Goal: Book appointment/travel/reservation

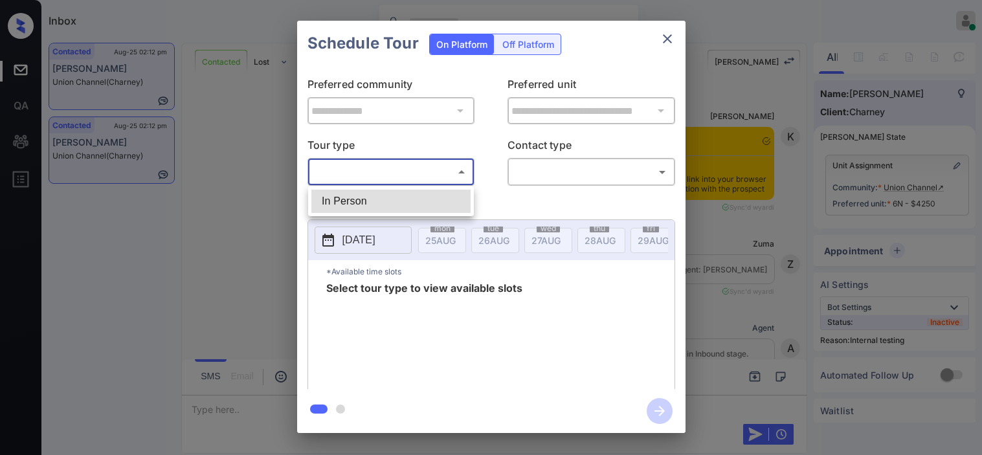
click at [435, 172] on body "Inbox Kristine Capara Online Set yourself offline Set yourself on break Profile…" at bounding box center [491, 227] width 982 height 455
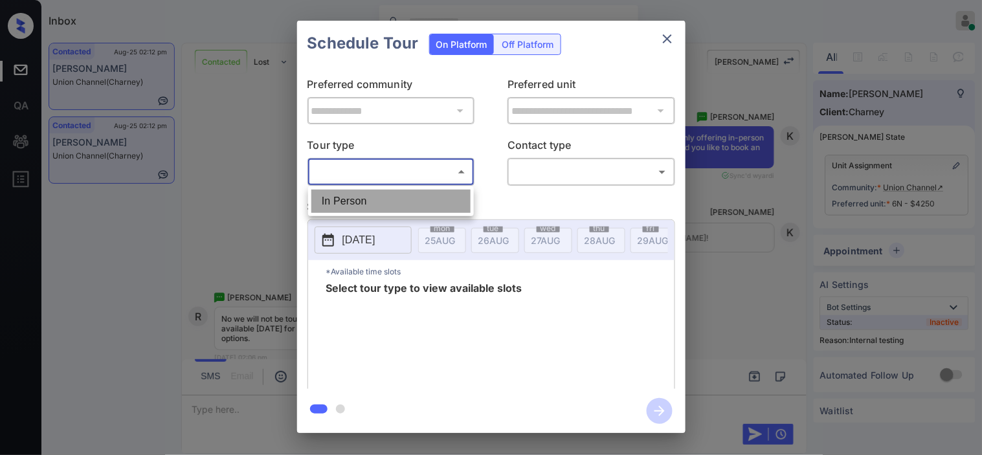
click at [429, 196] on li "In Person" at bounding box center [390, 201] width 159 height 23
type input "********"
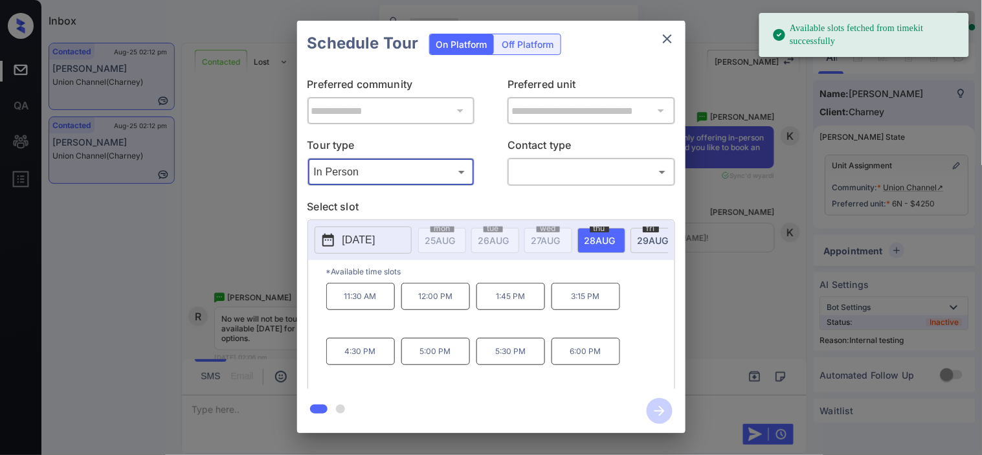
click at [341, 244] on button "2025-08-28" at bounding box center [363, 240] width 97 height 27
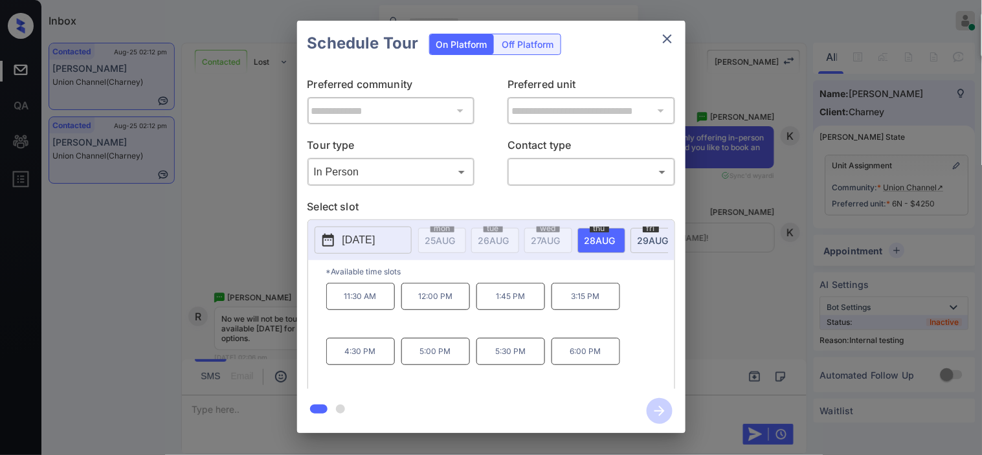
click at [247, 216] on div "**********" at bounding box center [491, 227] width 982 height 454
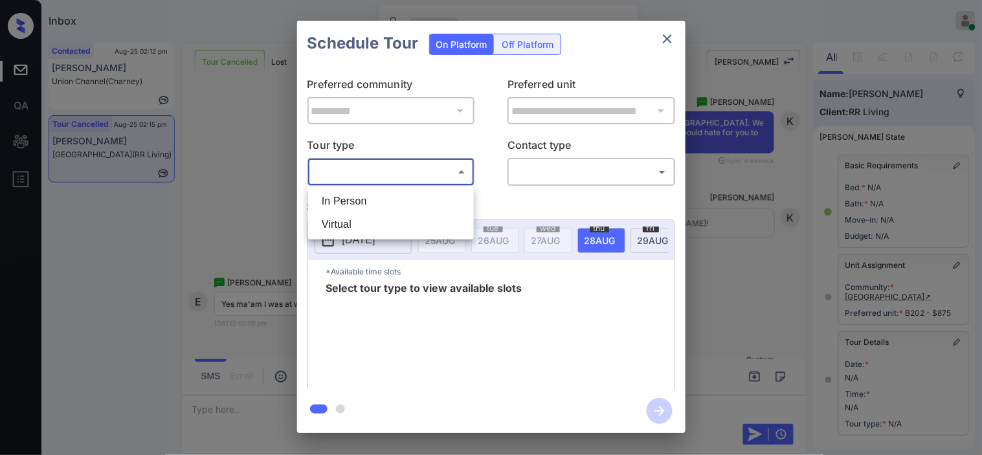
scroll to position [184, 0]
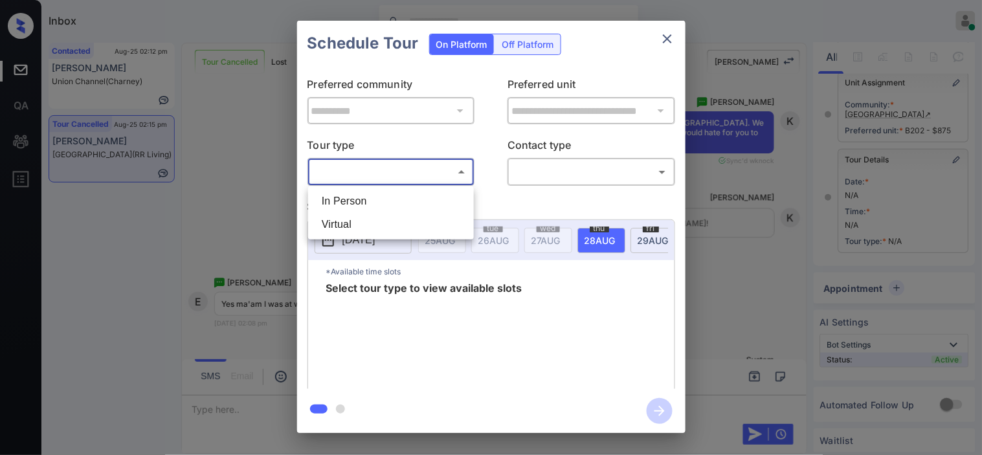
click at [438, 195] on li "In Person" at bounding box center [390, 201] width 159 height 23
type input "********"
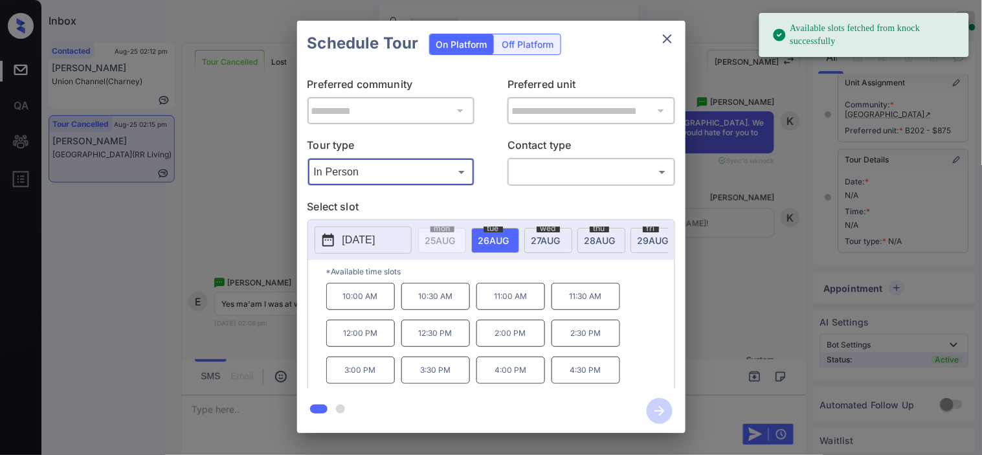
click at [346, 237] on p "[DATE]" at bounding box center [358, 240] width 33 height 16
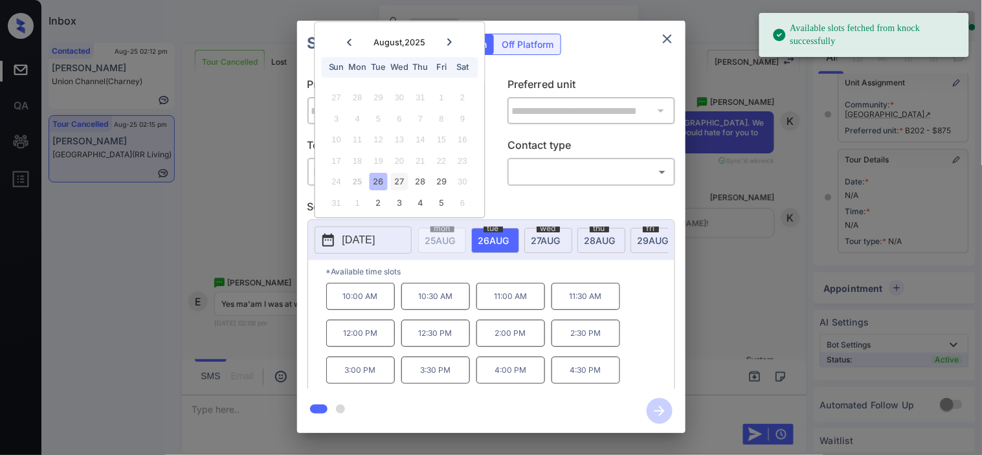
click at [400, 177] on div "27" at bounding box center [399, 182] width 17 height 17
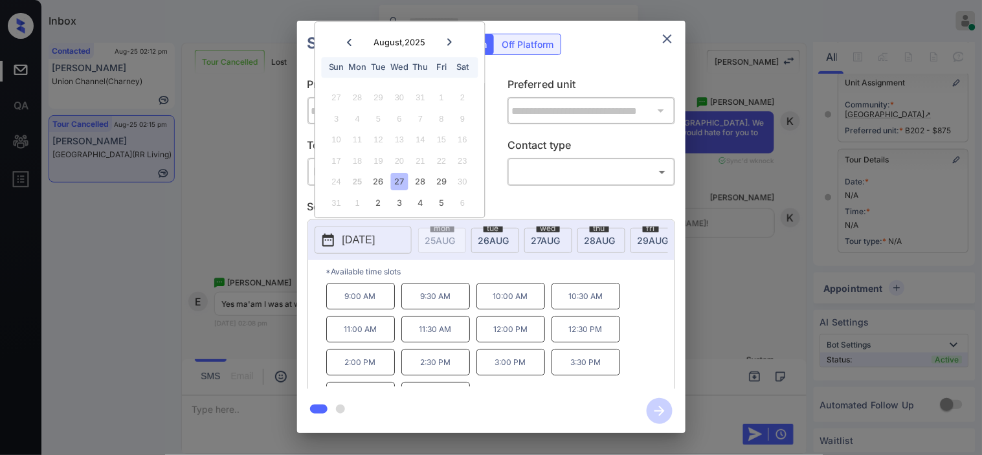
drag, startPoint x: 287, startPoint y: 311, endPoint x: 282, endPoint y: 306, distance: 6.9
click at [282, 306] on div "**********" at bounding box center [491, 227] width 982 height 454
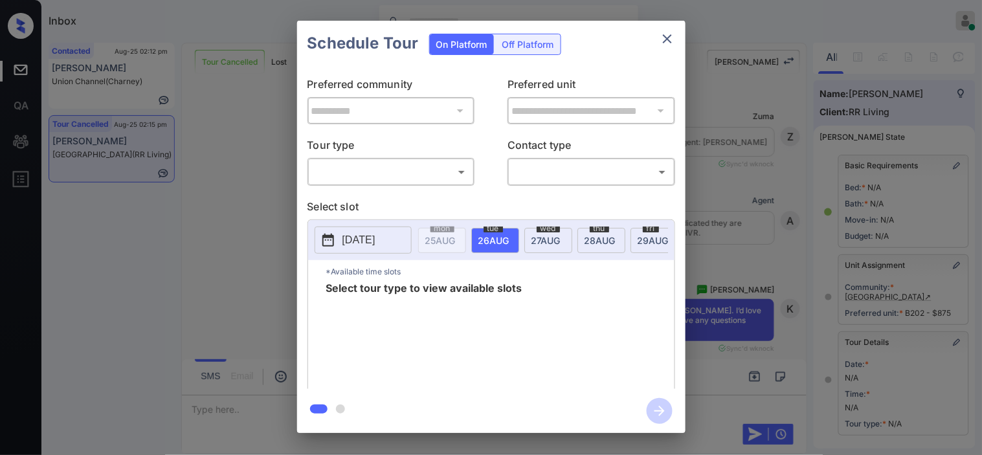
click at [463, 179] on body "Inbox Kristine Capara Online Set yourself offline Set yourself on break Profile…" at bounding box center [491, 227] width 982 height 455
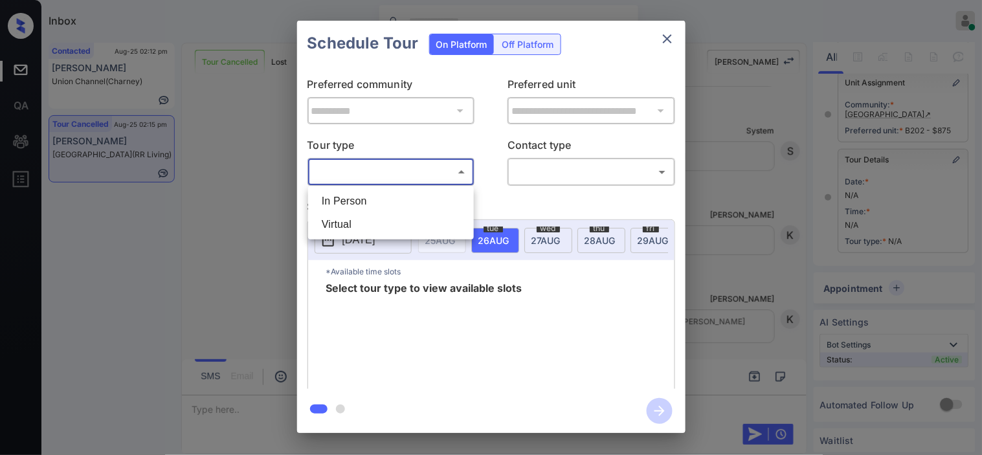
drag, startPoint x: 453, startPoint y: 205, endPoint x: 488, endPoint y: 193, distance: 37.1
click at [455, 205] on li "In Person" at bounding box center [390, 201] width 159 height 23
type input "********"
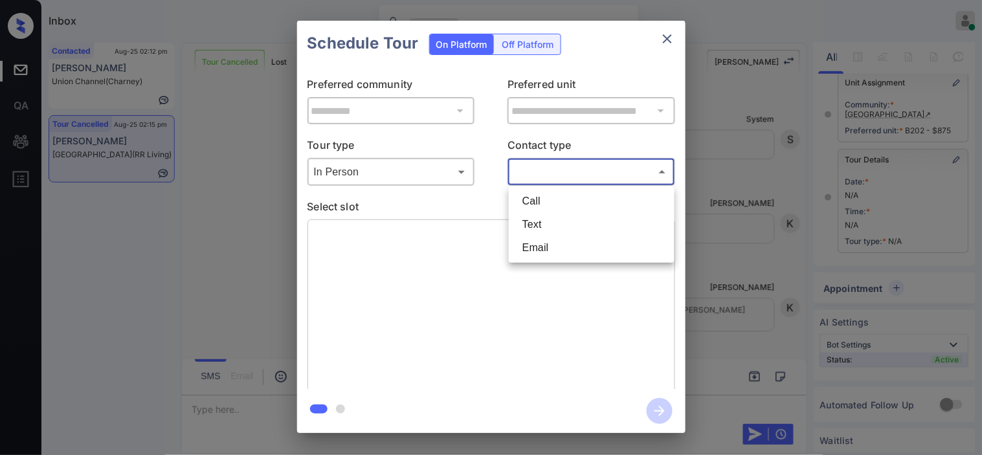
click at [516, 177] on body "Inbox Kristine Capara Online Set yourself offline Set yourself on break Profile…" at bounding box center [491, 227] width 982 height 455
drag, startPoint x: 706, startPoint y: 222, endPoint x: 707, endPoint y: 230, distance: 7.8
click at [707, 223] on div at bounding box center [491, 227] width 982 height 455
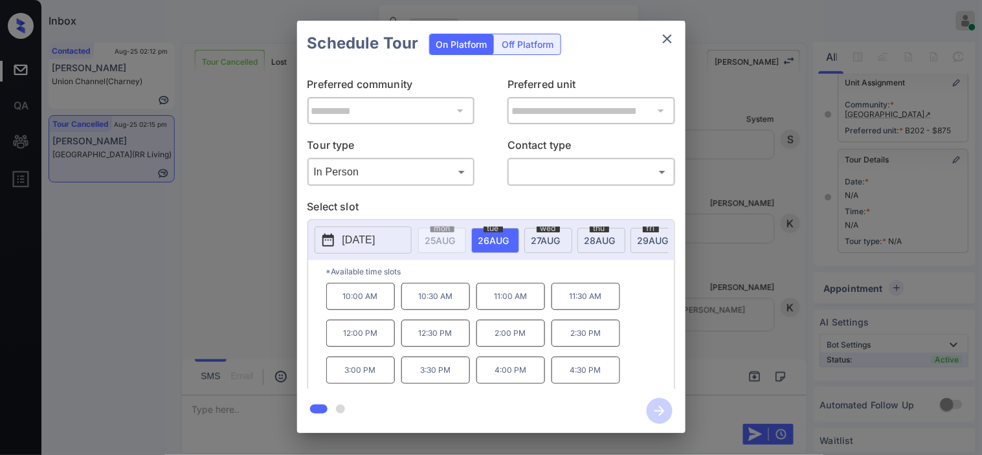
click at [252, 279] on div "**********" at bounding box center [491, 227] width 982 height 454
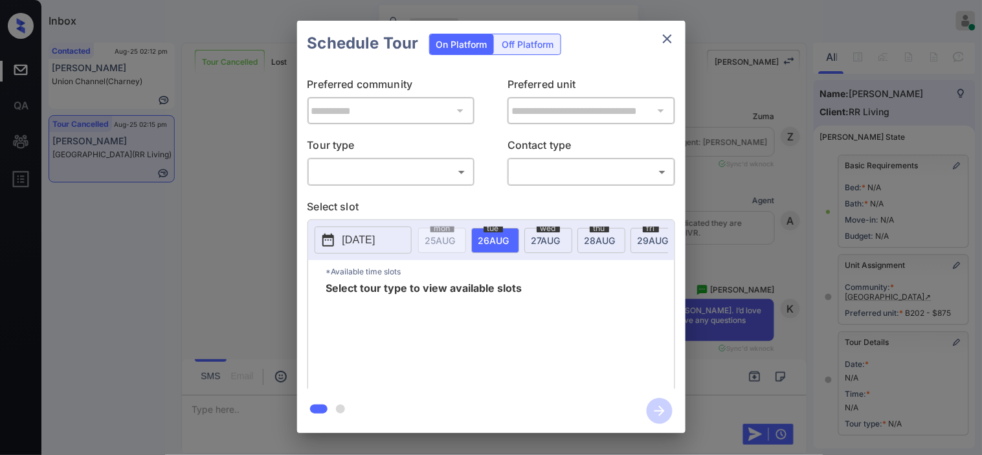
scroll to position [184, 0]
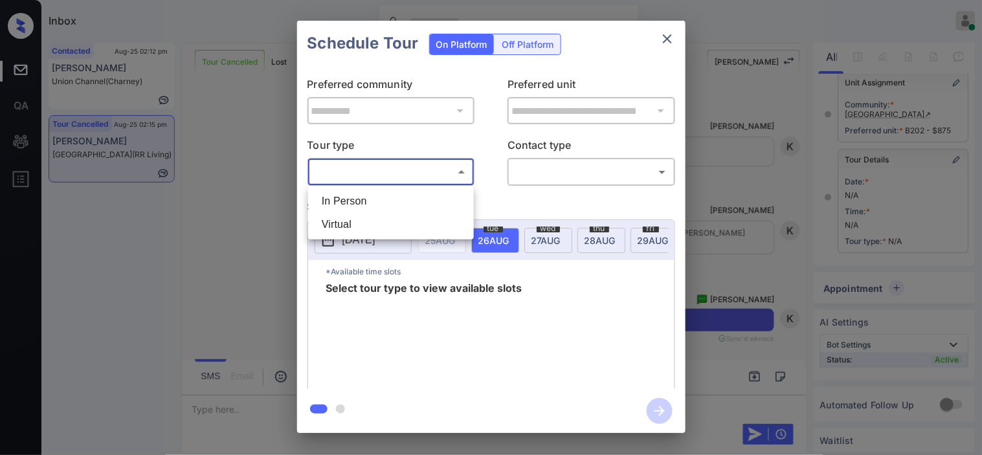
drag, startPoint x: 462, startPoint y: 179, endPoint x: 442, endPoint y: 188, distance: 22.0
click at [460, 178] on body "Inbox [PERSON_NAME] Online Set yourself offline Set yourself on break Profile S…" at bounding box center [491, 227] width 982 height 455
click at [441, 197] on li "In Person" at bounding box center [390, 201] width 159 height 23
type input "********"
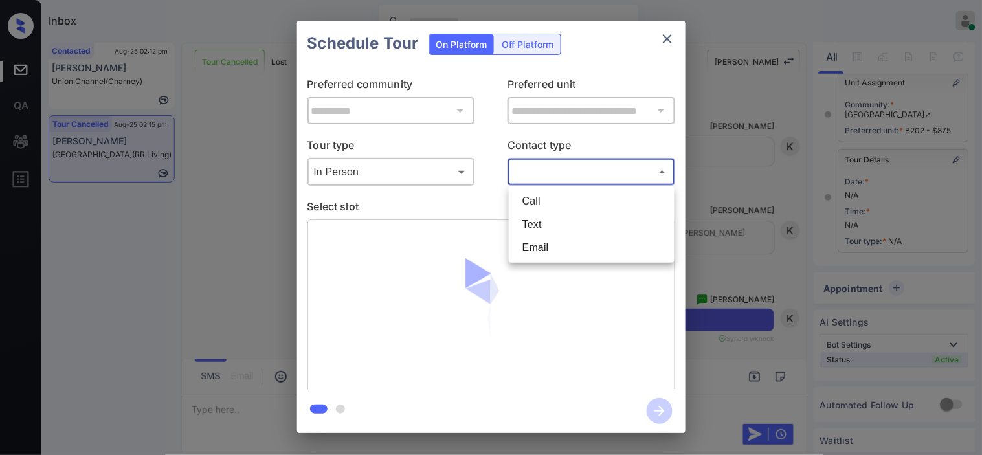
click at [539, 171] on body "Inbox [PERSON_NAME] Online Set yourself offline Set yourself on break Profile S…" at bounding box center [491, 227] width 982 height 455
click at [535, 221] on li "Text" at bounding box center [591, 224] width 159 height 23
type input "****"
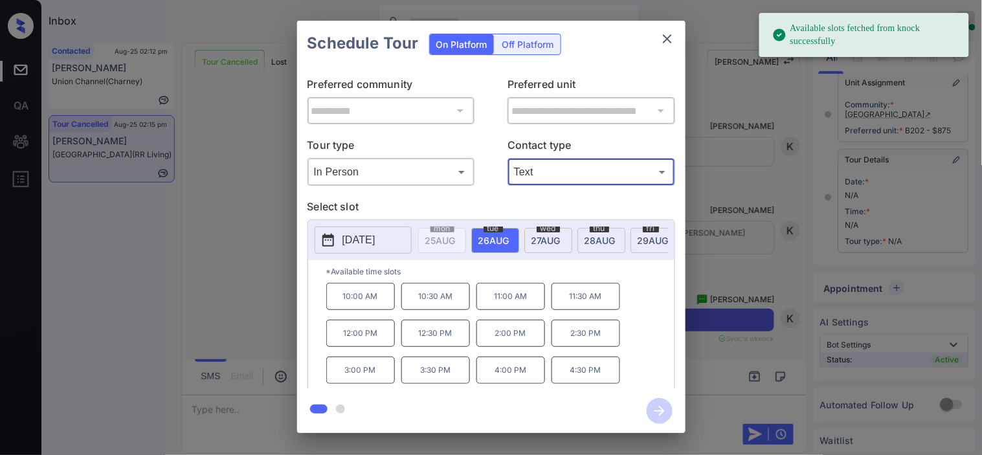
click at [350, 238] on p "2025-08-26" at bounding box center [358, 240] width 33 height 16
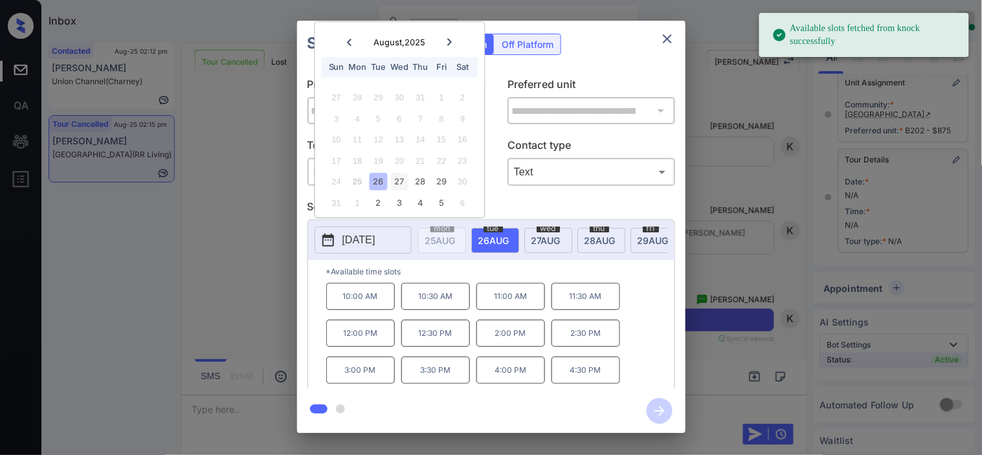
click at [399, 186] on div "27" at bounding box center [399, 182] width 17 height 17
click at [382, 367] on p "2:00 PM" at bounding box center [360, 362] width 69 height 27
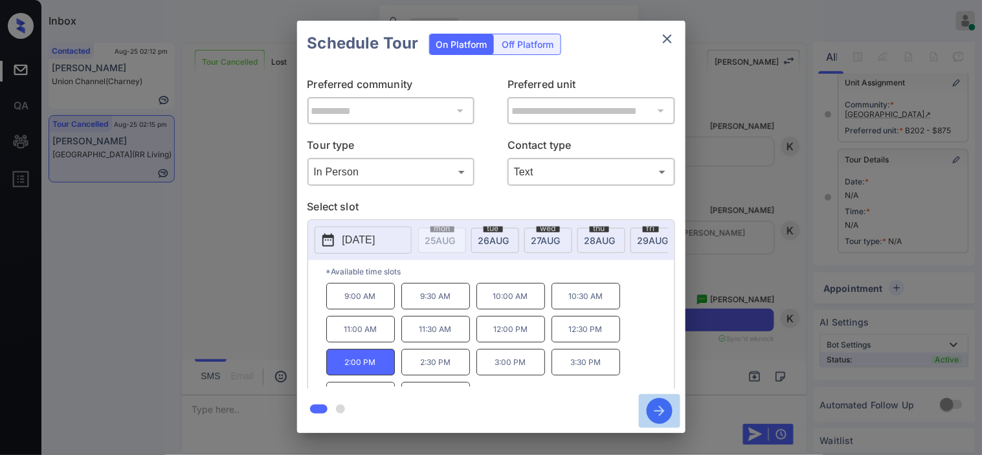
click at [650, 405] on icon "button" at bounding box center [660, 411] width 26 height 26
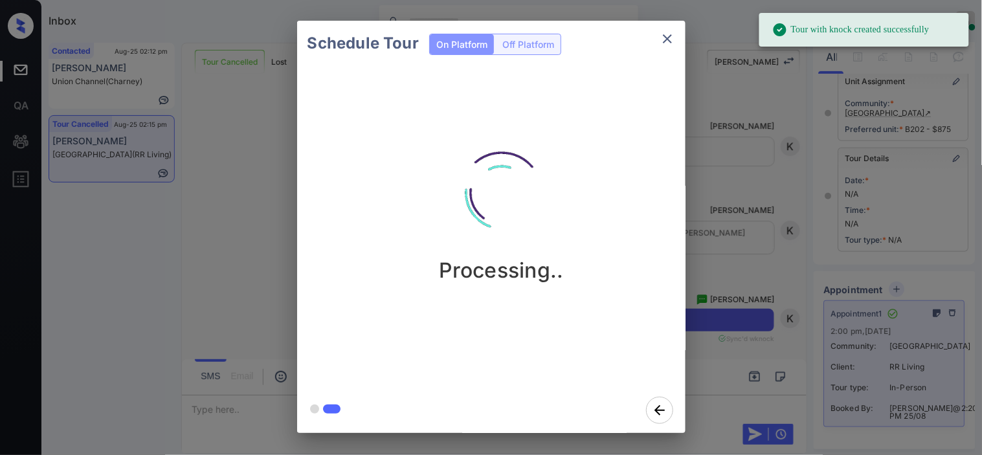
click at [765, 234] on div "Schedule Tour On Platform Off Platform Processing.." at bounding box center [491, 227] width 982 height 454
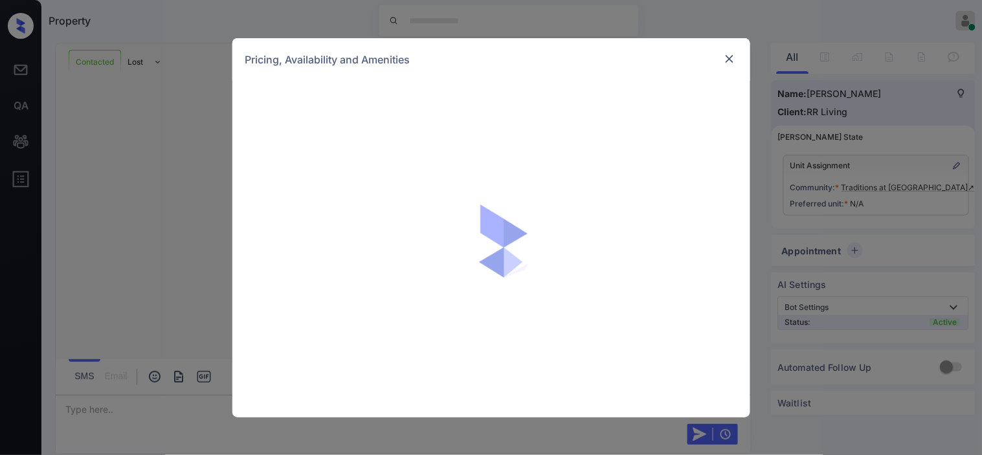
scroll to position [2204, 0]
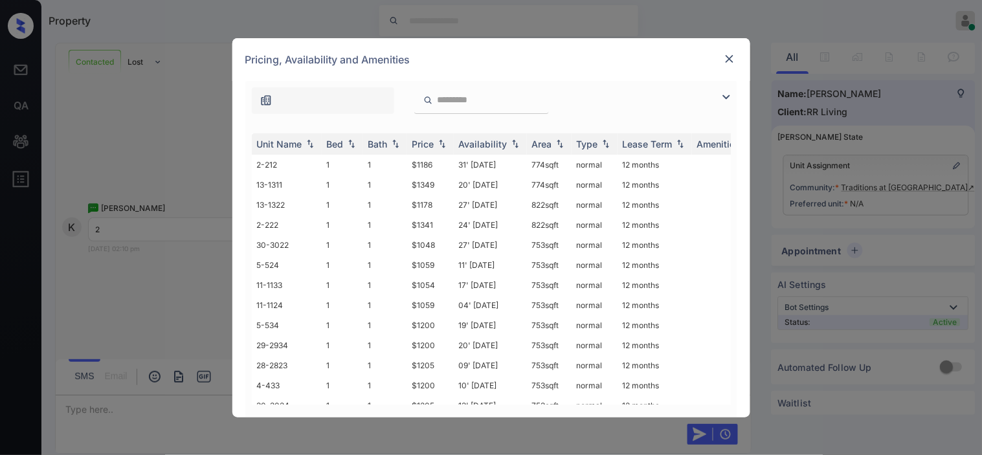
click at [723, 97] on img at bounding box center [727, 97] width 16 height 16
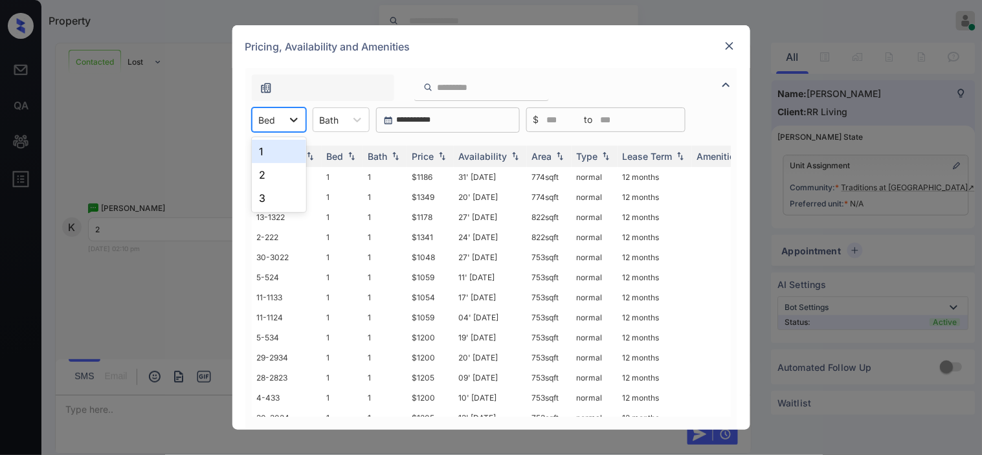
click at [296, 119] on icon at bounding box center [294, 120] width 8 height 5
click at [271, 170] on div "2" at bounding box center [279, 174] width 54 height 23
click at [431, 153] on div "Price" at bounding box center [423, 156] width 22 height 11
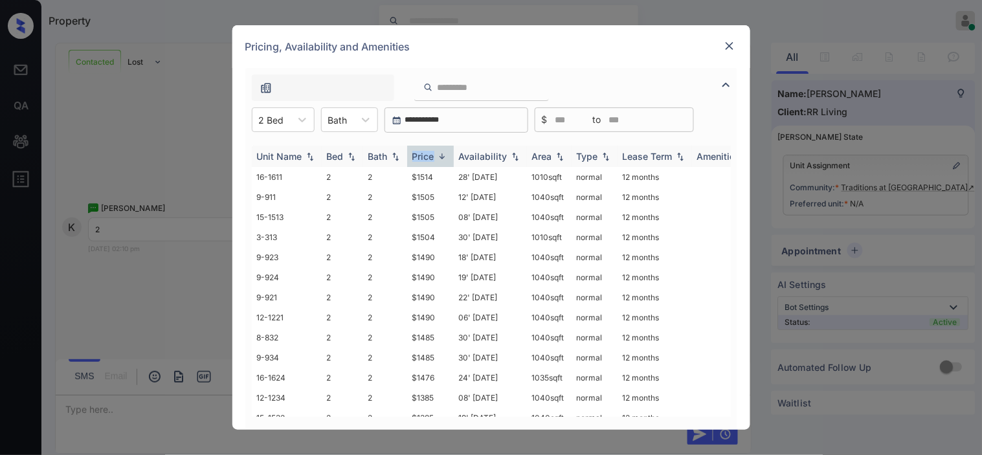
click at [431, 153] on div "Price" at bounding box center [423, 156] width 22 height 11
drag, startPoint x: 409, startPoint y: 178, endPoint x: 451, endPoint y: 177, distance: 42.1
click at [454, 177] on tr "12-1234 2 2 $1385 08' Aug 25 1040 sqft normal 12 months" at bounding box center [590, 177] width 677 height 20
copy tr "$1385"
click at [421, 172] on td "$1385" at bounding box center [430, 177] width 47 height 20
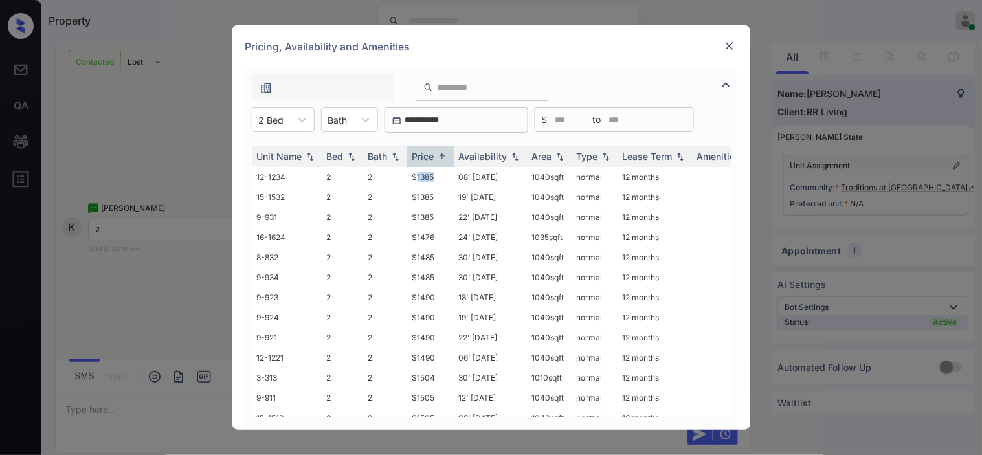
drag, startPoint x: 421, startPoint y: 172, endPoint x: 572, endPoint y: 29, distance: 207.9
click at [434, 170] on td "$1385" at bounding box center [430, 177] width 47 height 20
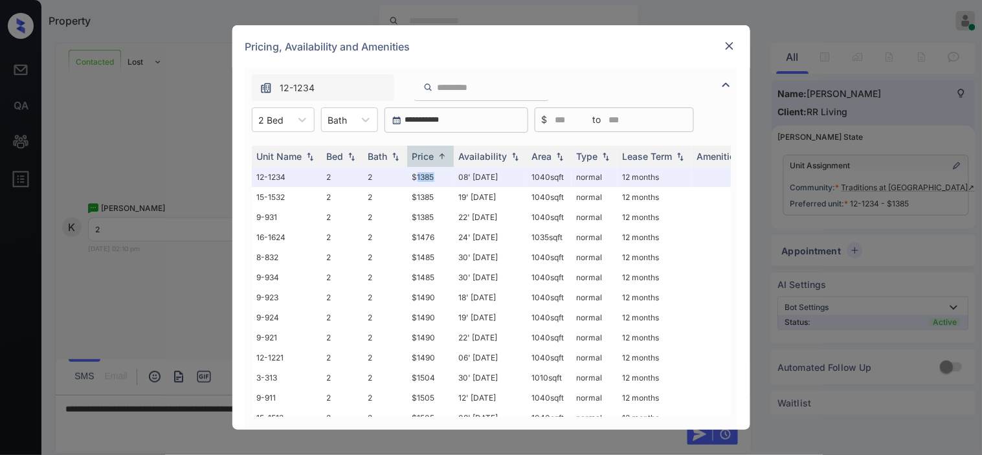
click at [732, 46] on img at bounding box center [729, 45] width 13 height 13
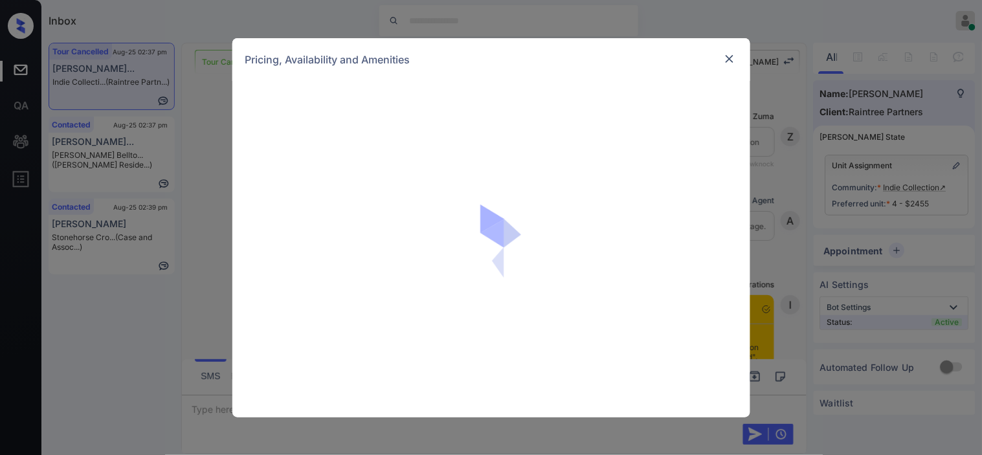
scroll to position [1474, 0]
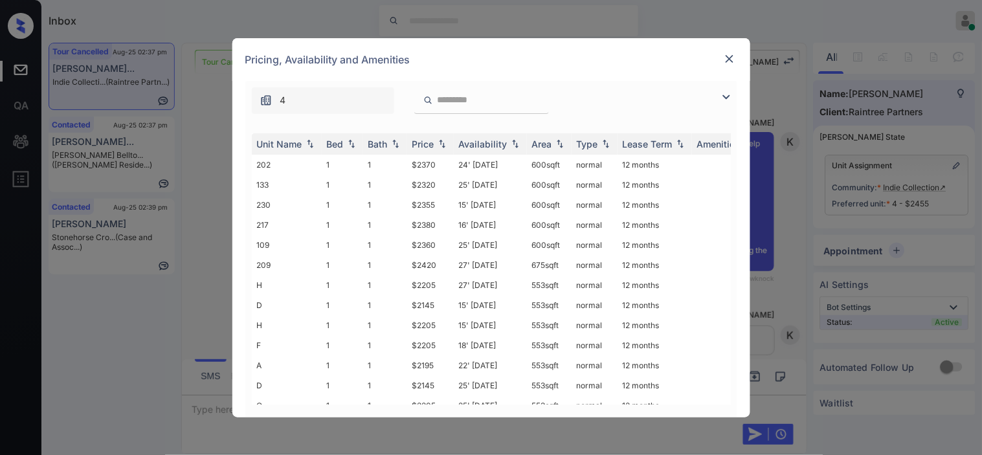
click at [719, 95] on img at bounding box center [727, 97] width 16 height 16
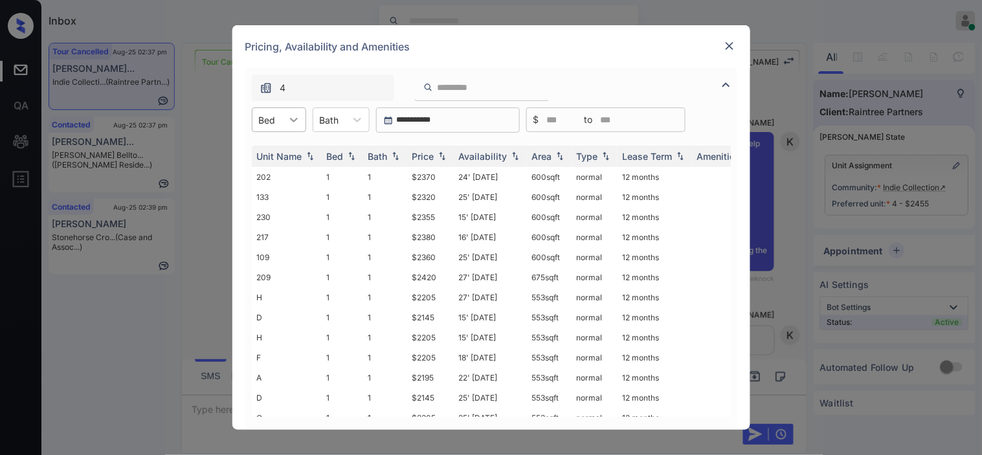
click at [282, 123] on div at bounding box center [293, 119] width 23 height 23
click at [280, 151] on div "1" at bounding box center [279, 151] width 54 height 23
click at [430, 154] on div "Price" at bounding box center [423, 156] width 22 height 11
drag, startPoint x: 410, startPoint y: 175, endPoint x: 456, endPoint y: 176, distance: 46.6
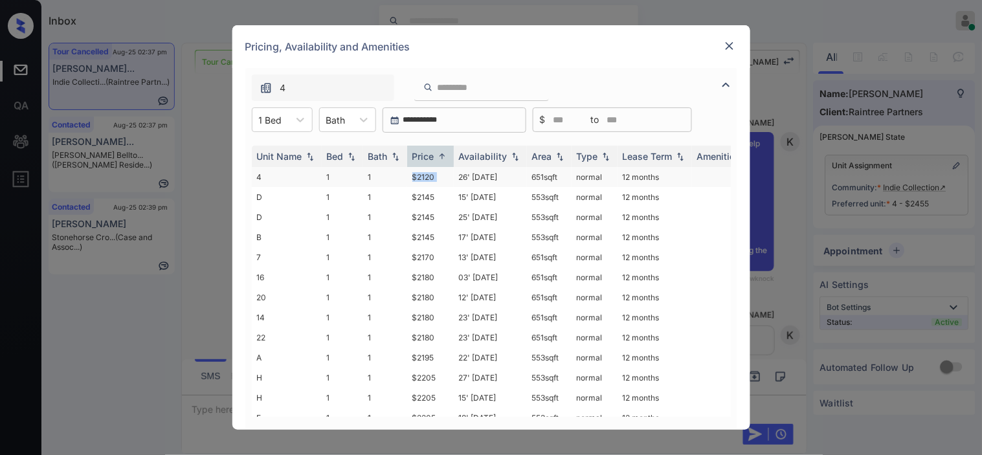
click at [456, 176] on tr "4 1 1 $2120 26' Jun 25 651 sqft normal 12 months" at bounding box center [590, 177] width 677 height 20
copy td "$2120"
click at [436, 174] on td "$2120" at bounding box center [430, 177] width 47 height 20
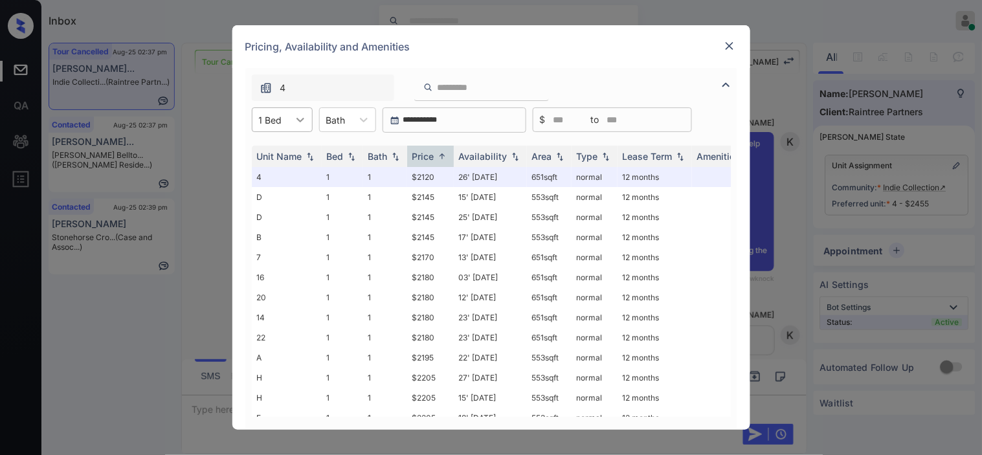
drag, startPoint x: 302, startPoint y: 123, endPoint x: 304, endPoint y: 130, distance: 7.4
click at [302, 125] on icon at bounding box center [300, 119] width 13 height 13
click at [298, 177] on div "2" at bounding box center [282, 174] width 61 height 23
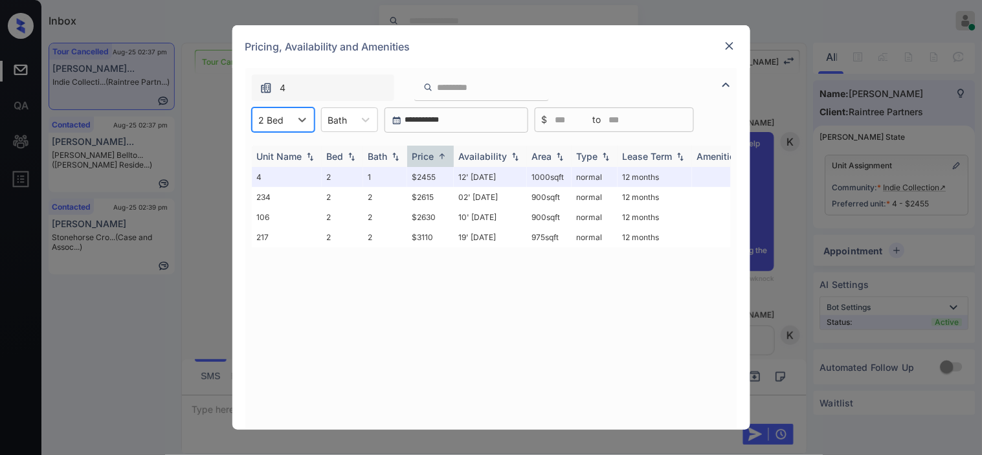
click at [434, 155] on div "Price" at bounding box center [423, 156] width 22 height 11
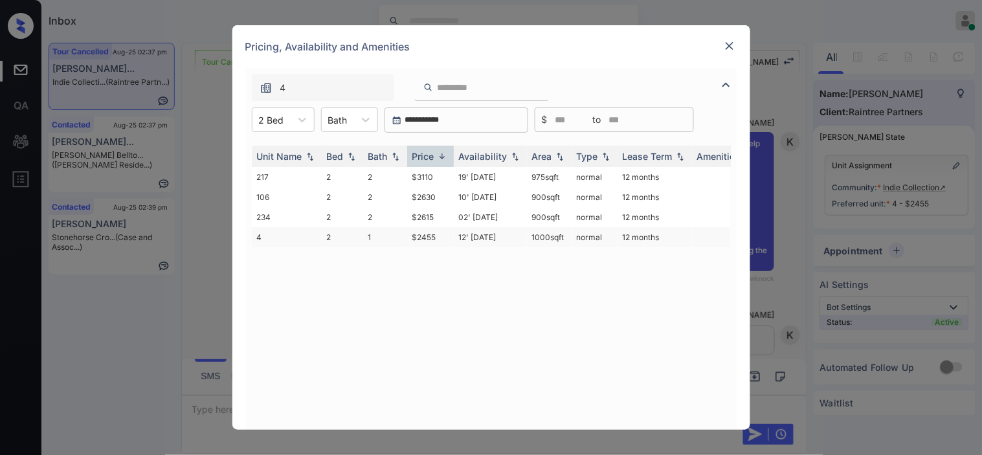
click at [418, 232] on td "$2455" at bounding box center [430, 237] width 47 height 20
drag, startPoint x: 403, startPoint y: 234, endPoint x: 454, endPoint y: 238, distance: 50.6
click at [454, 238] on tr "4 2 1 $2455 12' Aug 25 1000 sqft normal 12 months" at bounding box center [590, 237] width 677 height 20
copy tr "$2455"
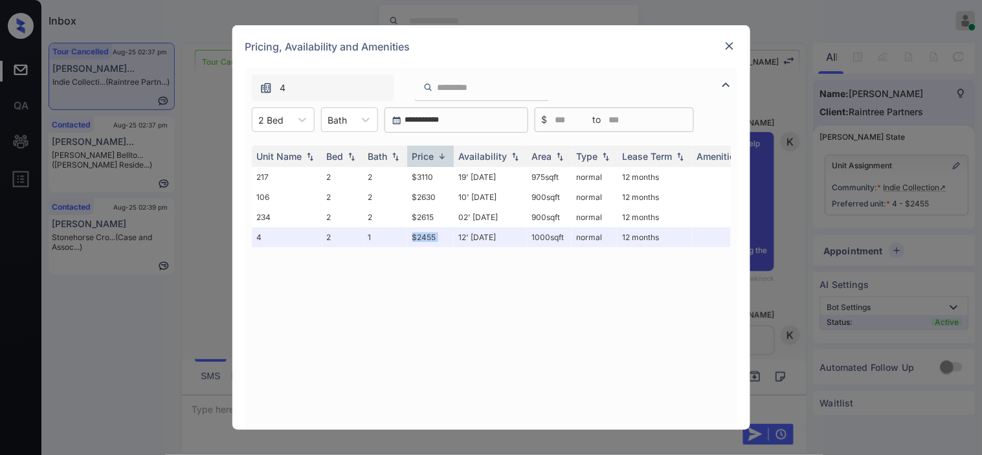
click at [730, 44] on img at bounding box center [729, 45] width 13 height 13
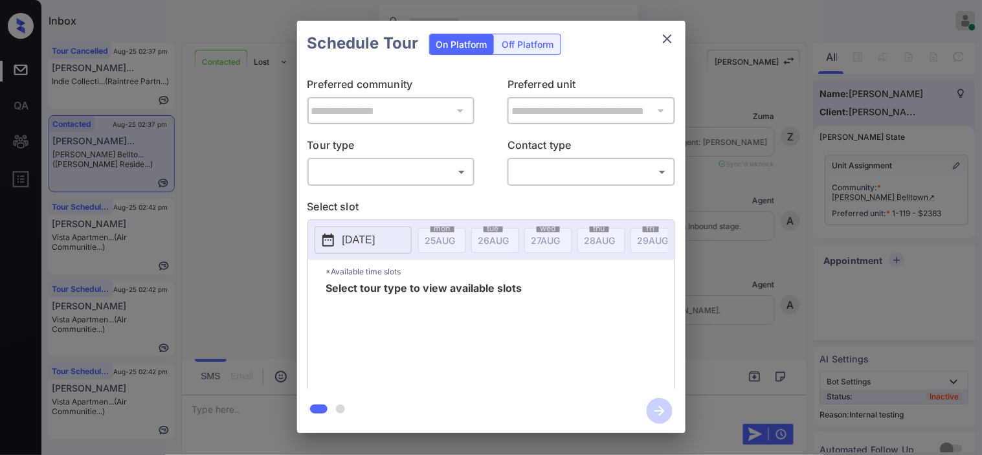
click at [453, 175] on body "Inbox [PERSON_NAME] Online Set yourself offline Set yourself on break Profile S…" at bounding box center [491, 227] width 982 height 455
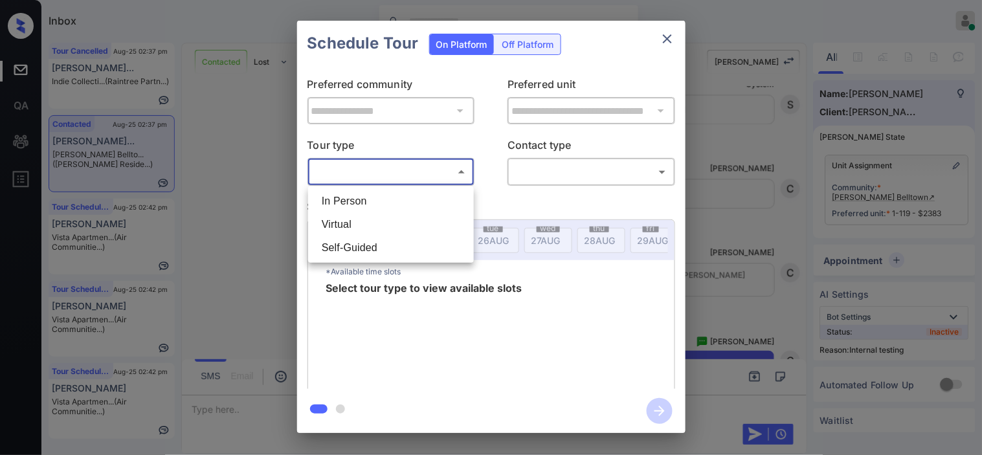
click at [445, 205] on li "In Person" at bounding box center [390, 201] width 159 height 23
type input "********"
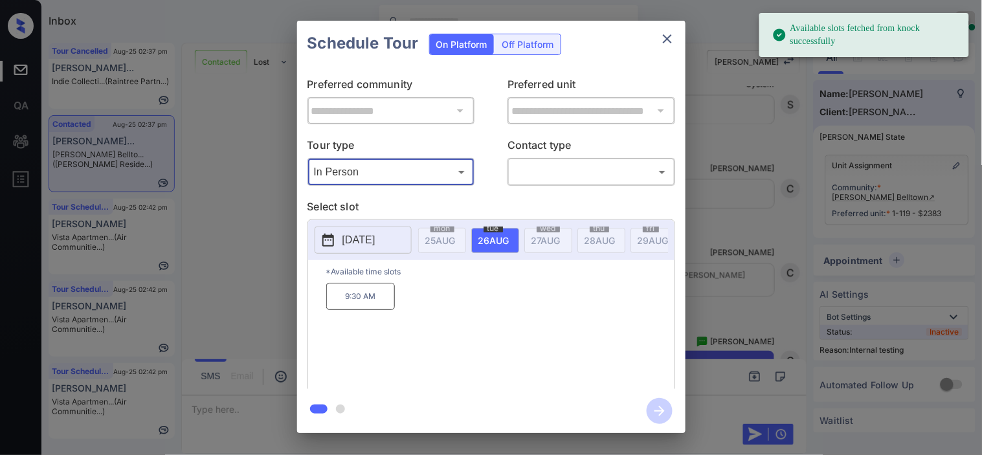
click at [344, 243] on p "2025-08-26" at bounding box center [358, 240] width 33 height 16
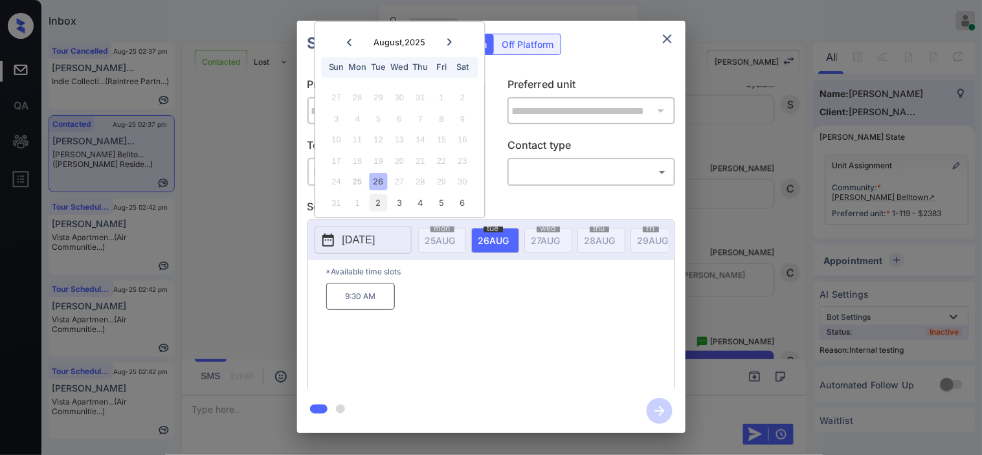
click at [380, 201] on div "2" at bounding box center [378, 202] width 17 height 17
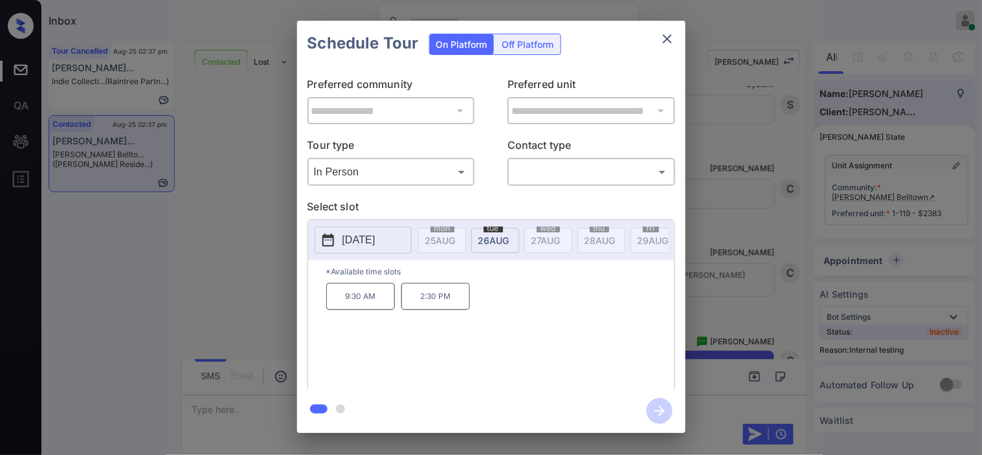
click at [274, 295] on div "**********" at bounding box center [491, 227] width 982 height 454
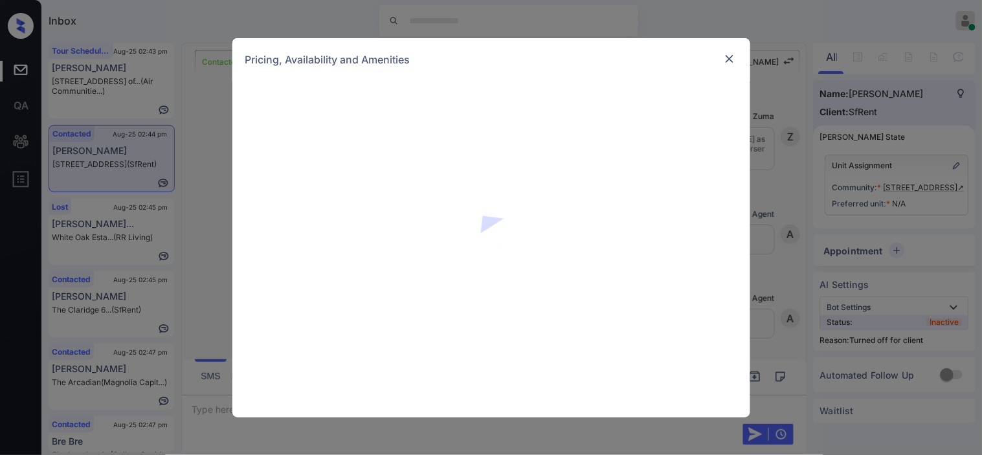
scroll to position [2391, 0]
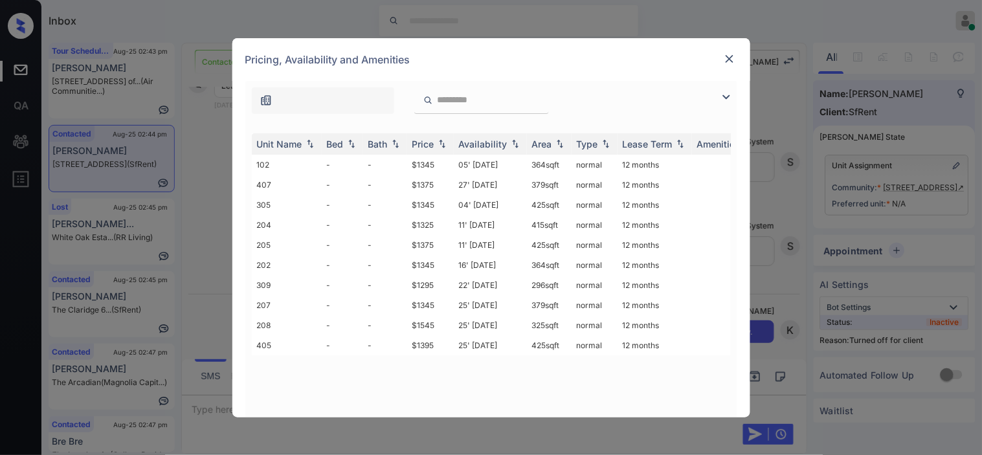
click at [467, 175] on td "27' Sep 20" at bounding box center [490, 185] width 73 height 20
drag, startPoint x: 467, startPoint y: 175, endPoint x: 649, endPoint y: 133, distance: 186.1
click at [469, 175] on td "27' Sep 20" at bounding box center [490, 185] width 73 height 20
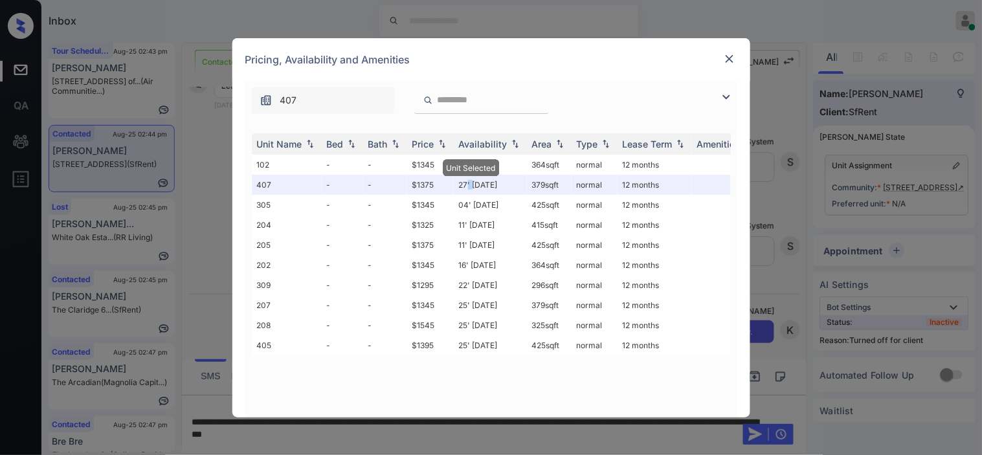
click at [730, 54] on img at bounding box center [729, 58] width 13 height 13
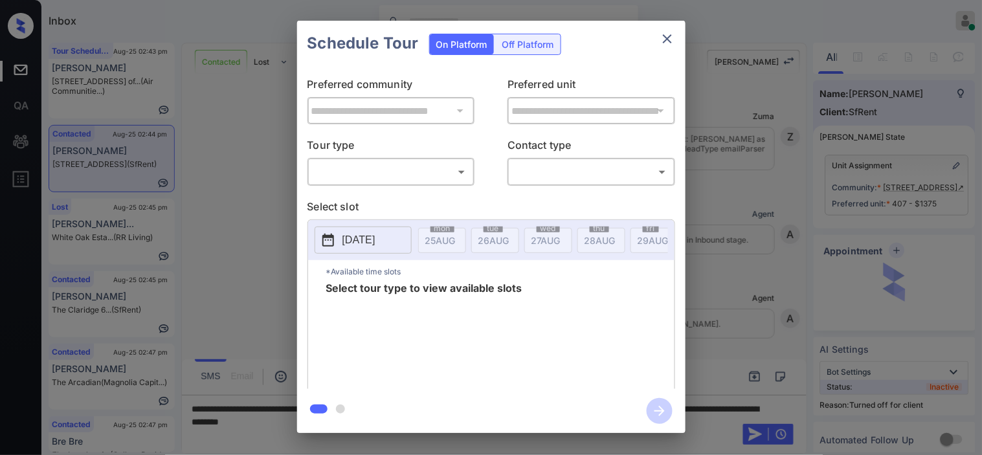
scroll to position [2560, 0]
click at [522, 41] on div "Off Platform" at bounding box center [528, 44] width 65 height 20
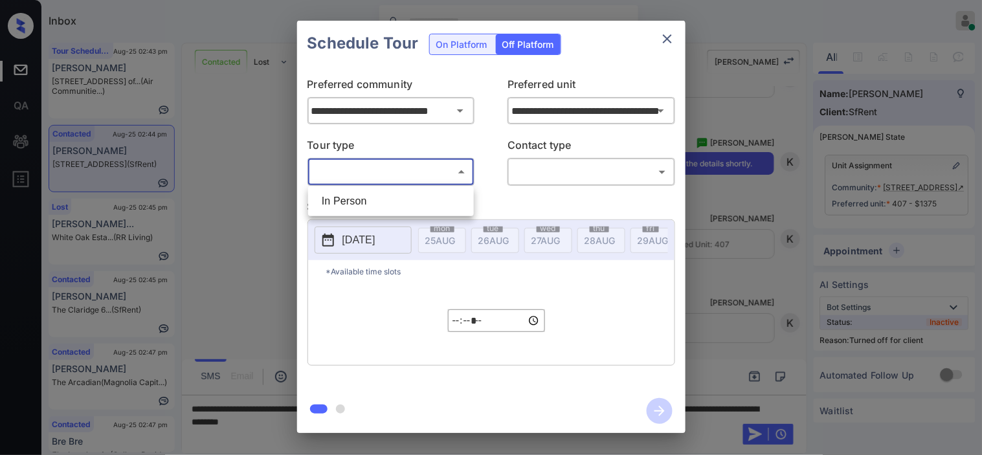
click at [442, 174] on body "Inbox [PERSON_NAME] Online Set yourself offline Set yourself on break Profile S…" at bounding box center [491, 227] width 982 height 455
click at [443, 203] on li "In Person" at bounding box center [390, 201] width 159 height 23
type input "********"
drag, startPoint x: 526, startPoint y: 168, endPoint x: 529, endPoint y: 193, distance: 24.7
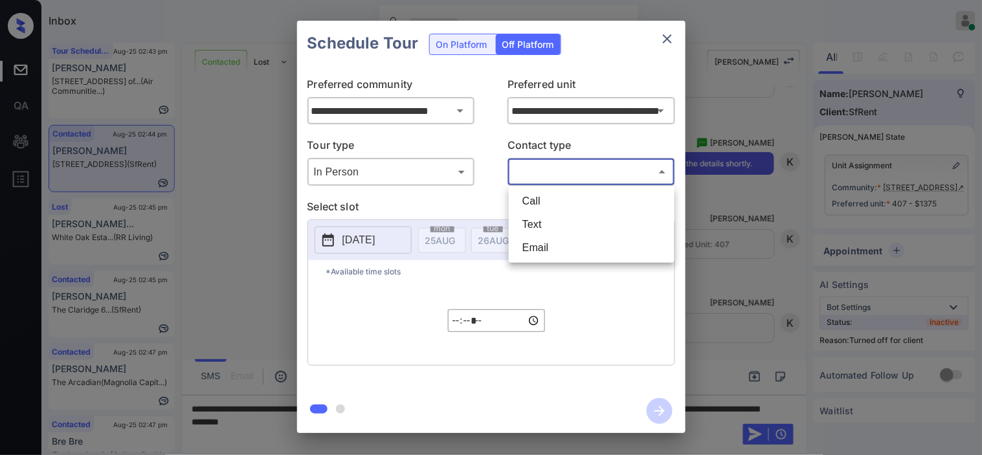
drag, startPoint x: 563, startPoint y: 170, endPoint x: 563, endPoint y: 203, distance: 32.4
click at [564, 170] on body "Inbox [PERSON_NAME] Online Set yourself offline Set yourself on break Profile S…" at bounding box center [491, 227] width 982 height 455
click at [558, 223] on li "Text" at bounding box center [591, 224] width 159 height 23
type input "****"
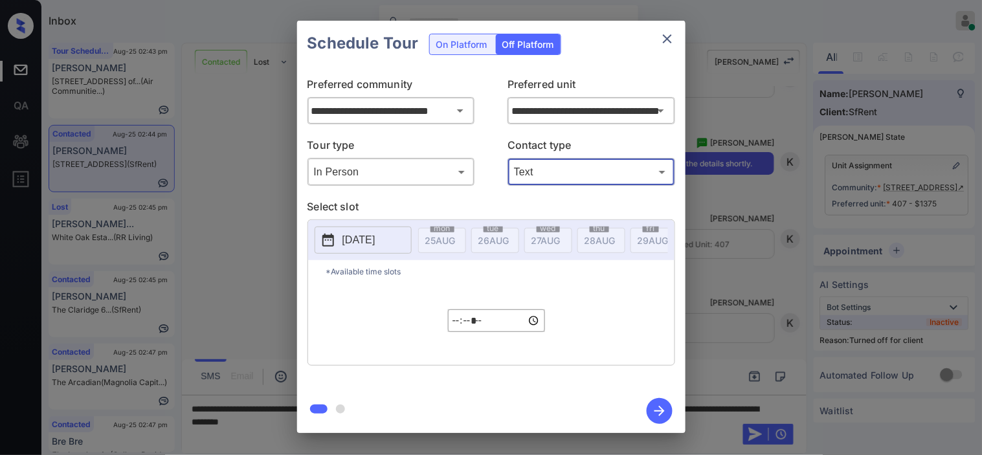
click at [375, 243] on p "2025-08-25" at bounding box center [358, 240] width 33 height 16
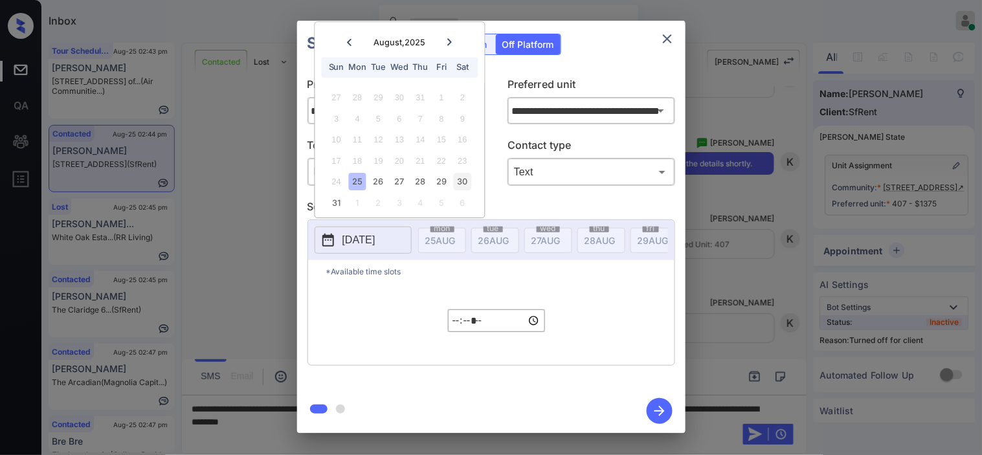
click at [464, 179] on div "30" at bounding box center [462, 182] width 17 height 17
click at [454, 331] on input "*****" at bounding box center [496, 320] width 97 height 23
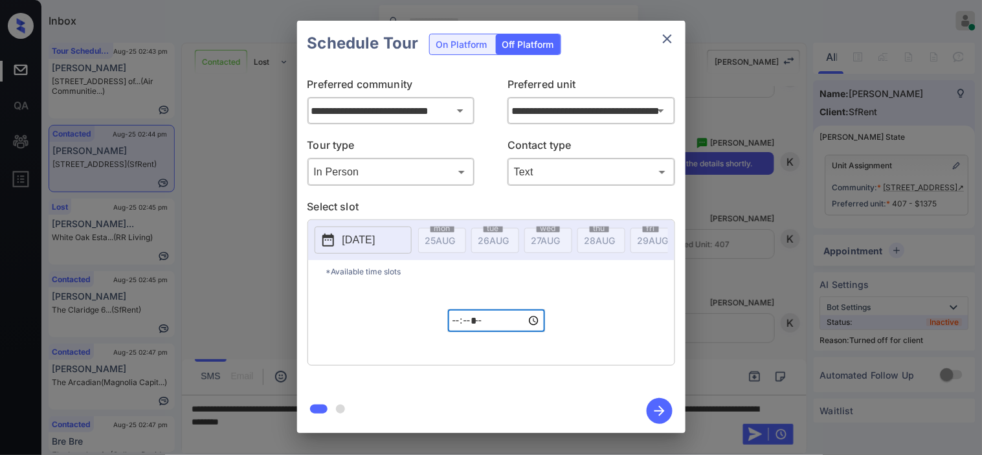
type input "*****"
type input "**********"
type input "*****"
click at [649, 410] on icon "button" at bounding box center [660, 411] width 26 height 26
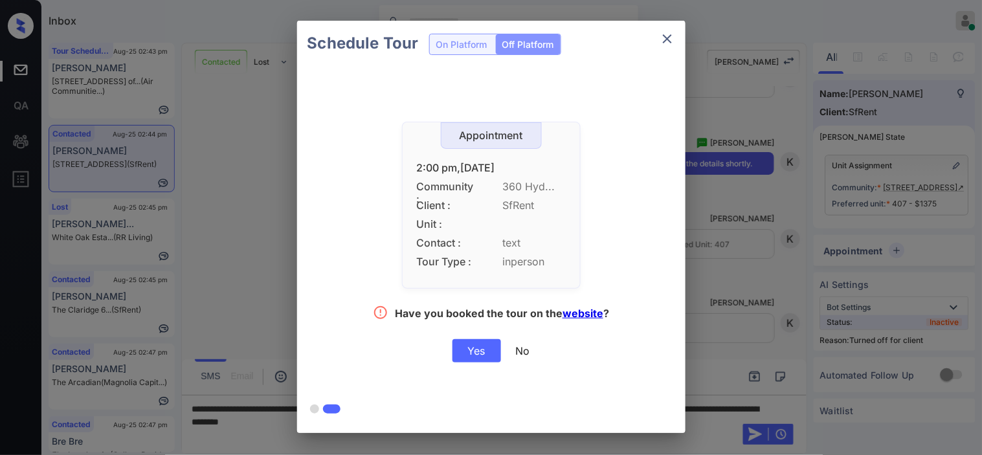
click at [494, 361] on div "Yes" at bounding box center [477, 350] width 49 height 23
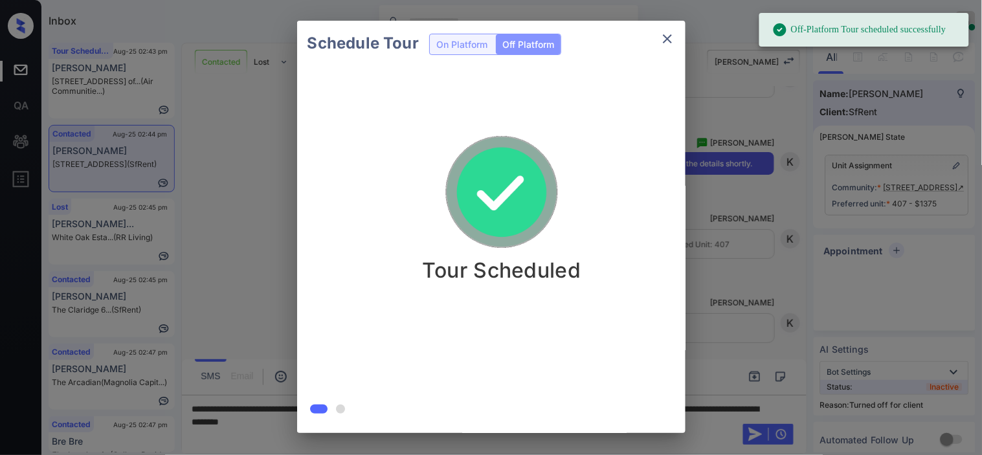
click at [727, 203] on div "Schedule Tour On Platform Off Platform Tour Scheduled" at bounding box center [491, 227] width 982 height 454
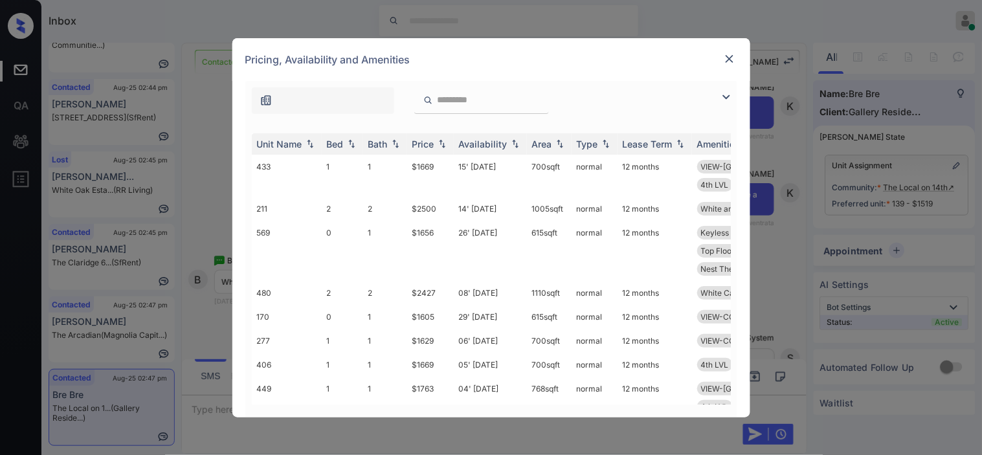
click at [728, 61] on img at bounding box center [729, 58] width 13 height 13
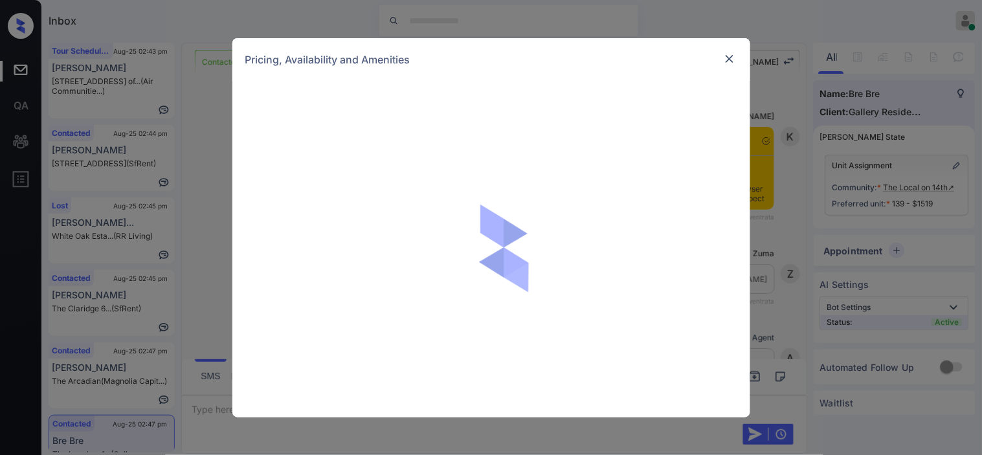
scroll to position [1261, 0]
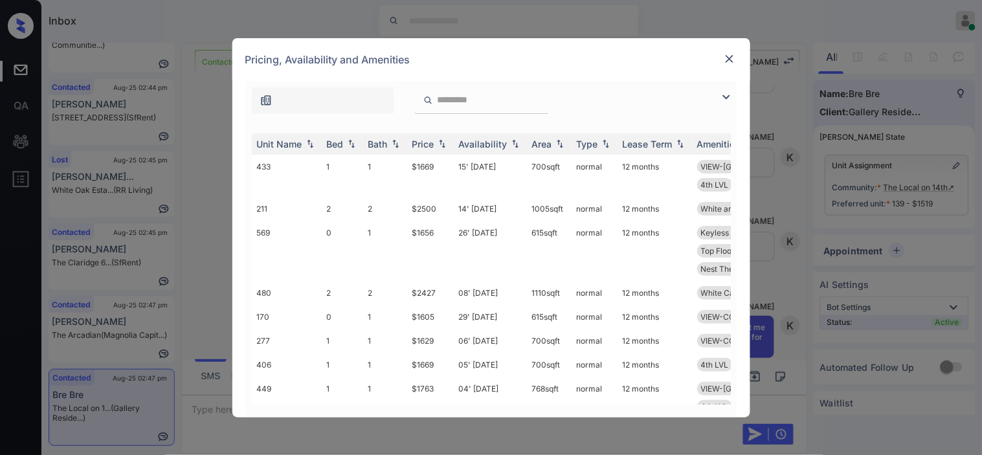
click at [729, 91] on img at bounding box center [727, 97] width 16 height 16
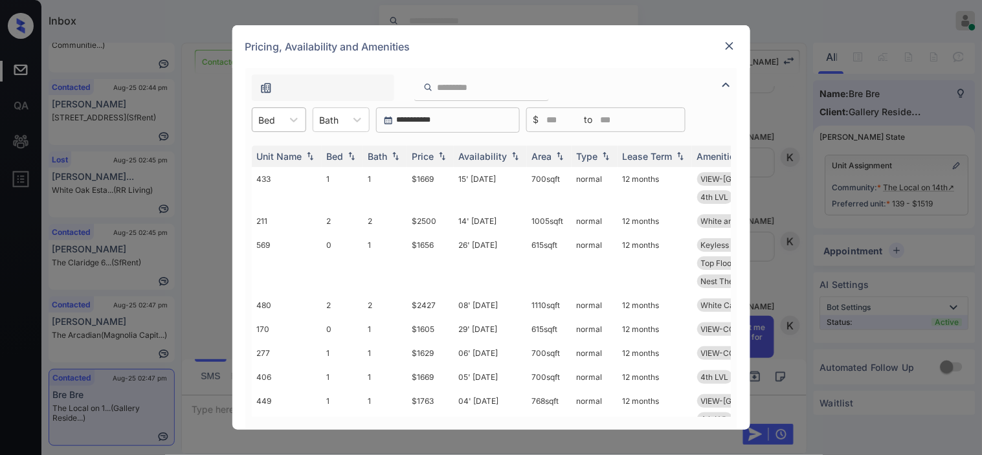
click at [269, 114] on div at bounding box center [267, 120] width 17 height 14
click at [269, 170] on div "1" at bounding box center [279, 174] width 54 height 23
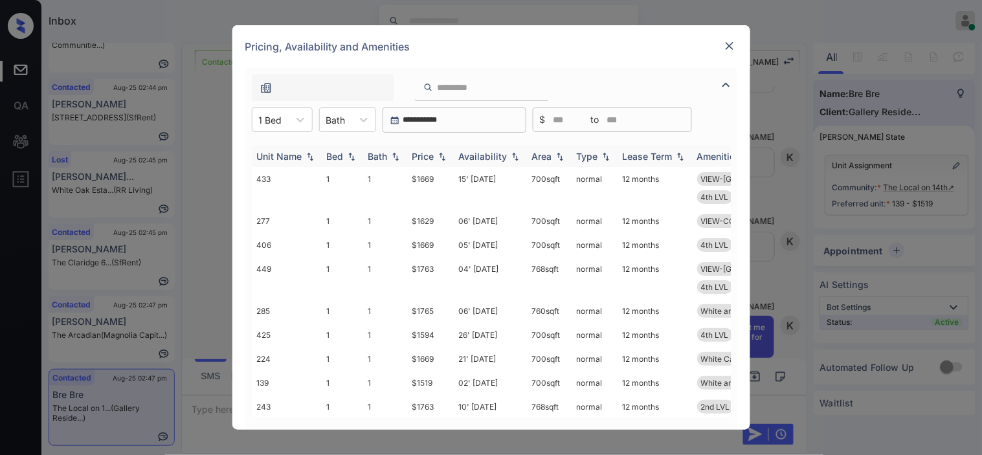
click at [514, 156] on img at bounding box center [515, 156] width 13 height 9
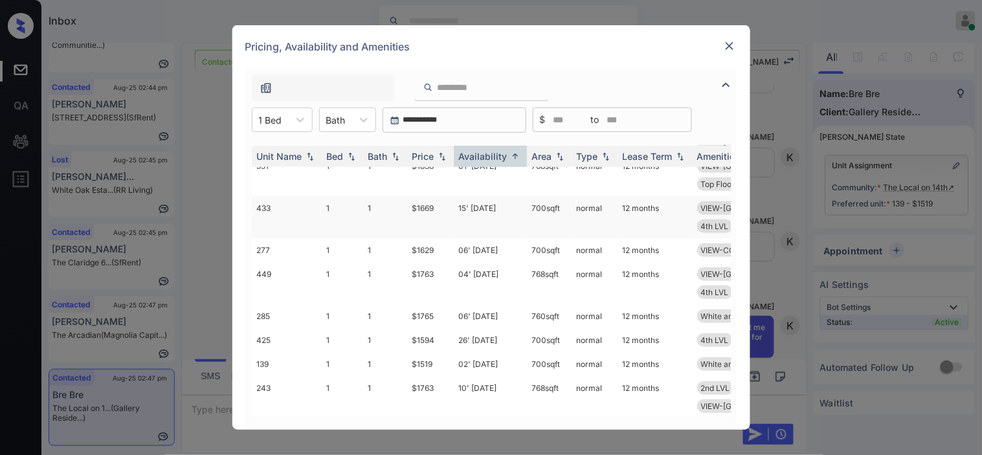
scroll to position [166, 0]
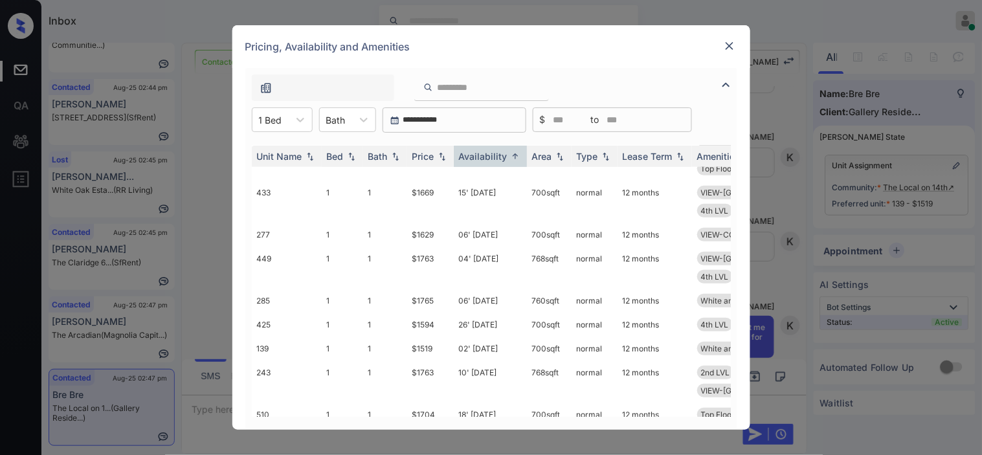
click at [732, 40] on img at bounding box center [729, 45] width 13 height 13
